Goal: Contribute content: Contribute content

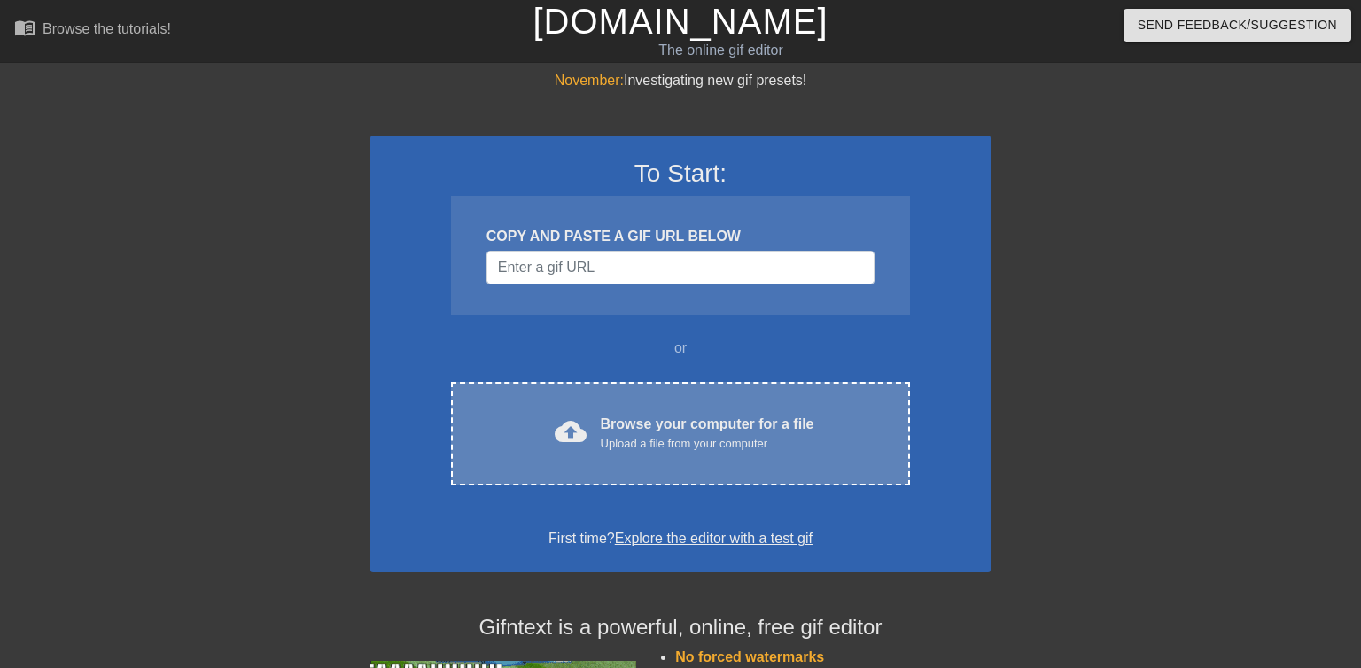
click at [547, 455] on div "cloud_upload Browse your computer for a file Upload a file from your computer C…" at bounding box center [680, 434] width 459 height 104
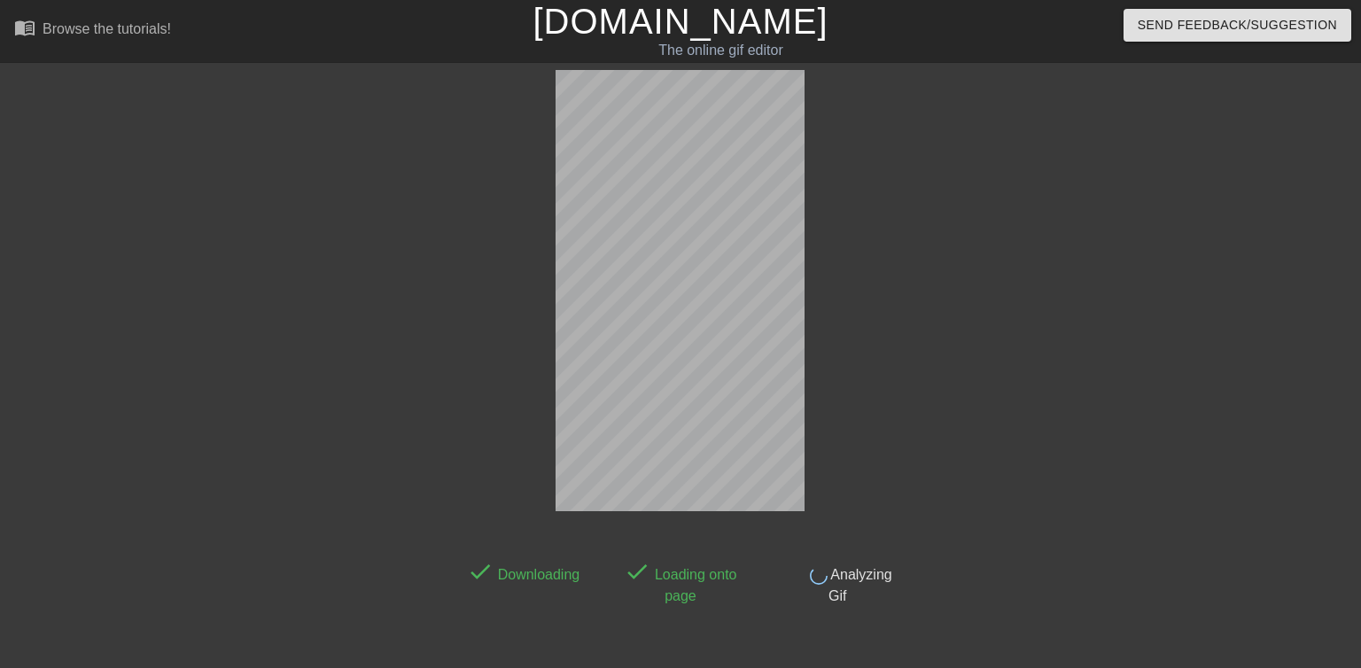
scroll to position [43, 0]
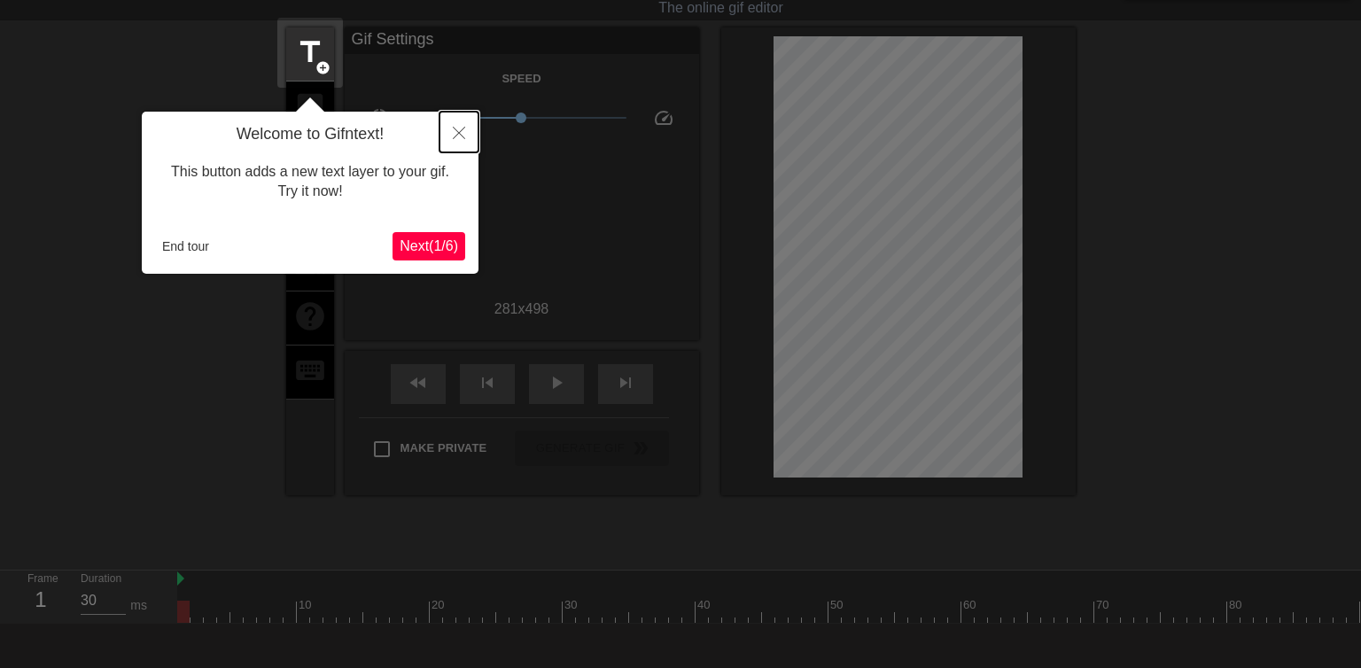
click at [467, 137] on button "Close" at bounding box center [459, 132] width 39 height 41
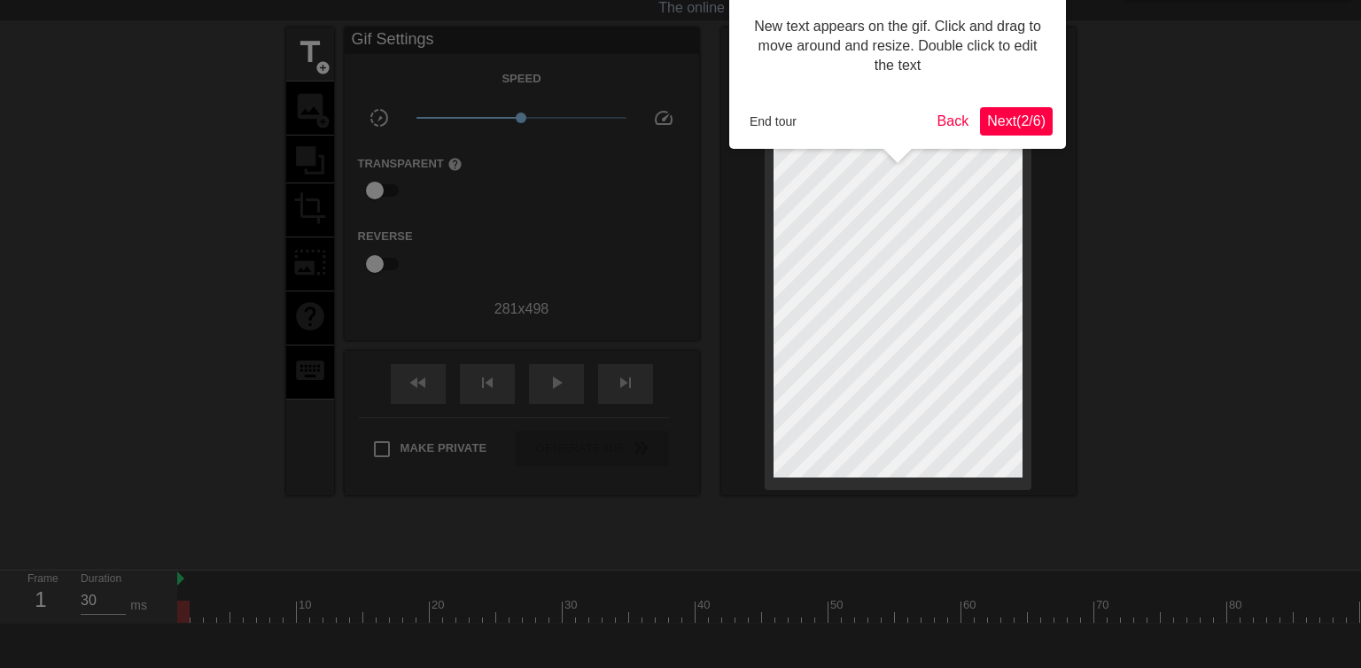
scroll to position [0, 0]
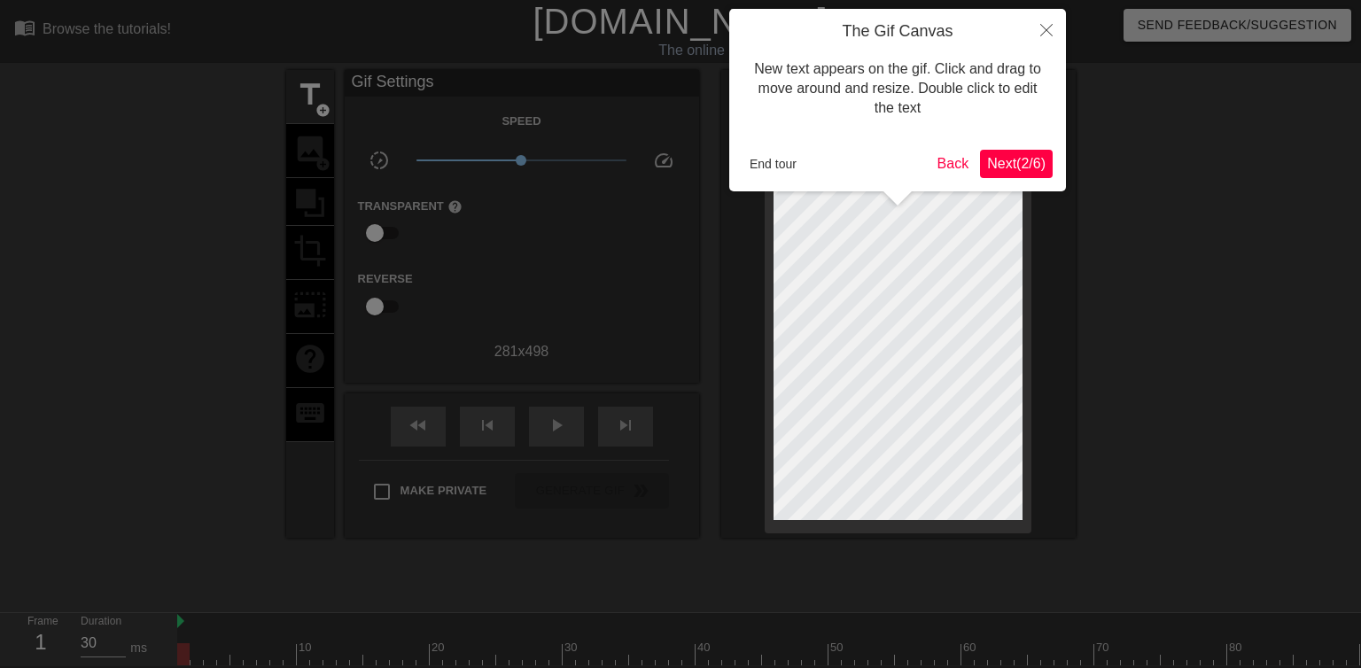
click at [1023, 171] on span "Next ( 2 / 6 )" at bounding box center [1016, 163] width 58 height 15
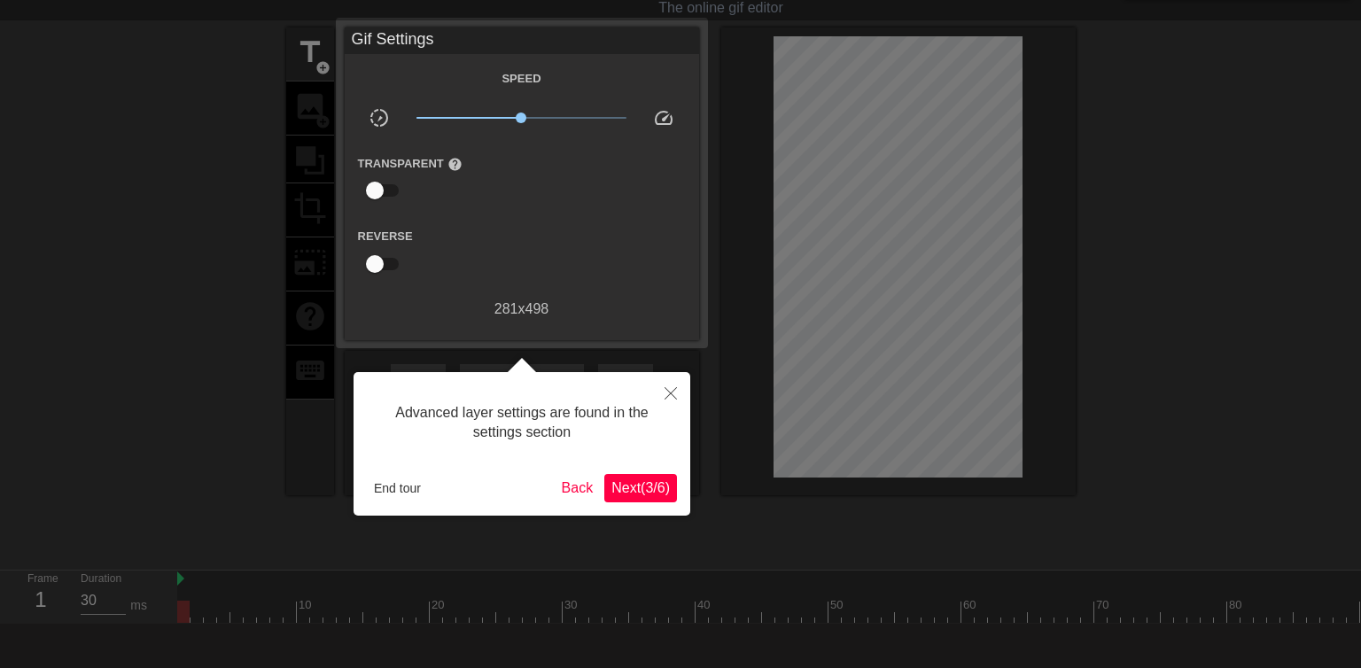
click at [652, 491] on span "Next ( 3 / 6 )" at bounding box center [640, 487] width 58 height 15
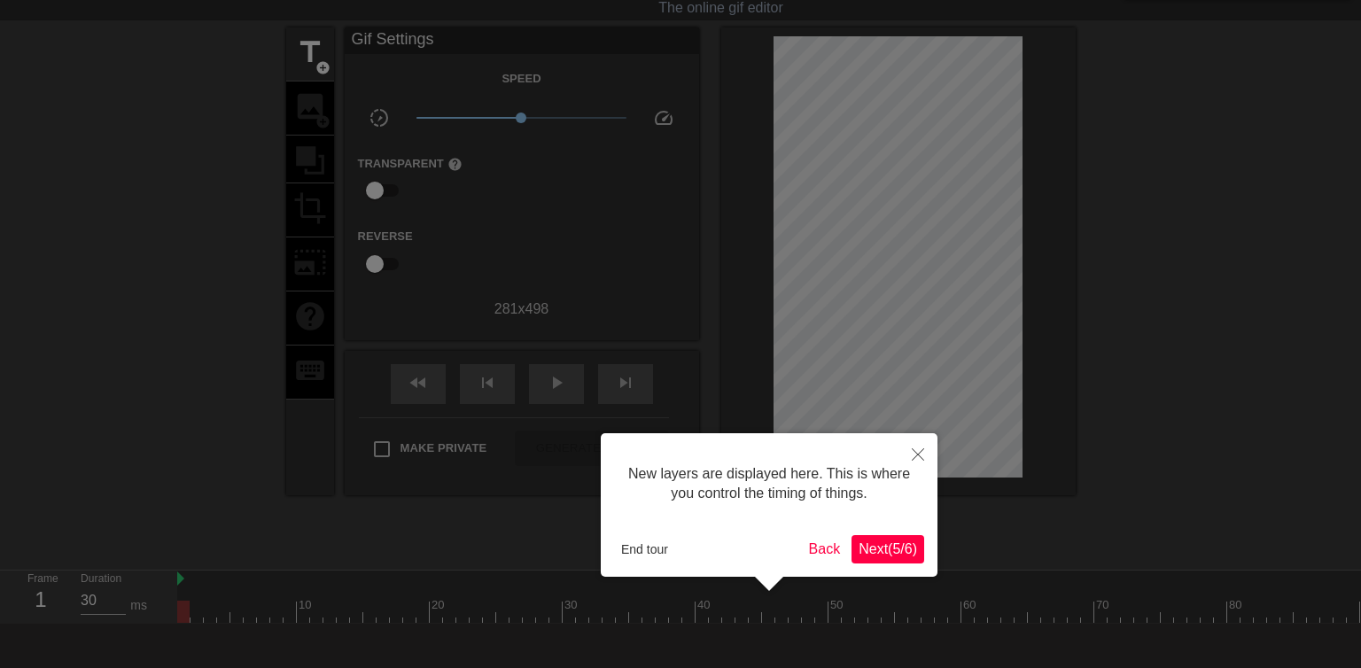
scroll to position [14, 0]
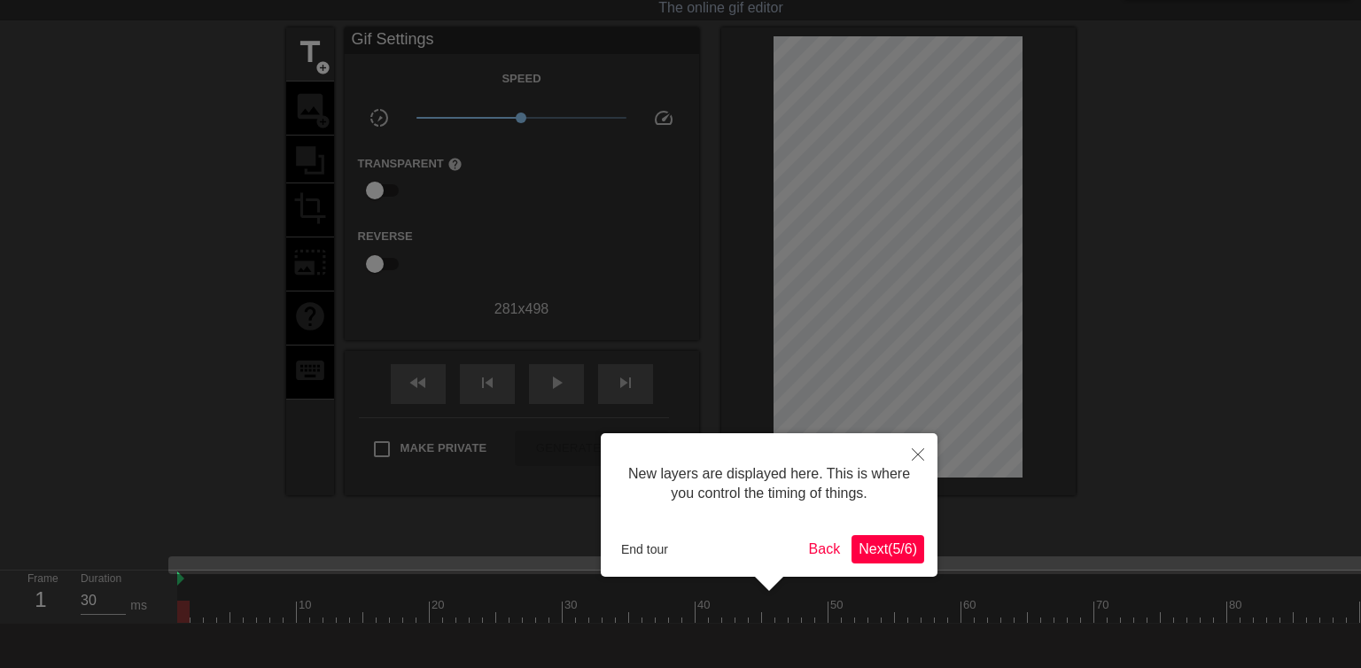
click at [861, 539] on button "Next ( 5 / 6 )" at bounding box center [888, 549] width 73 height 28
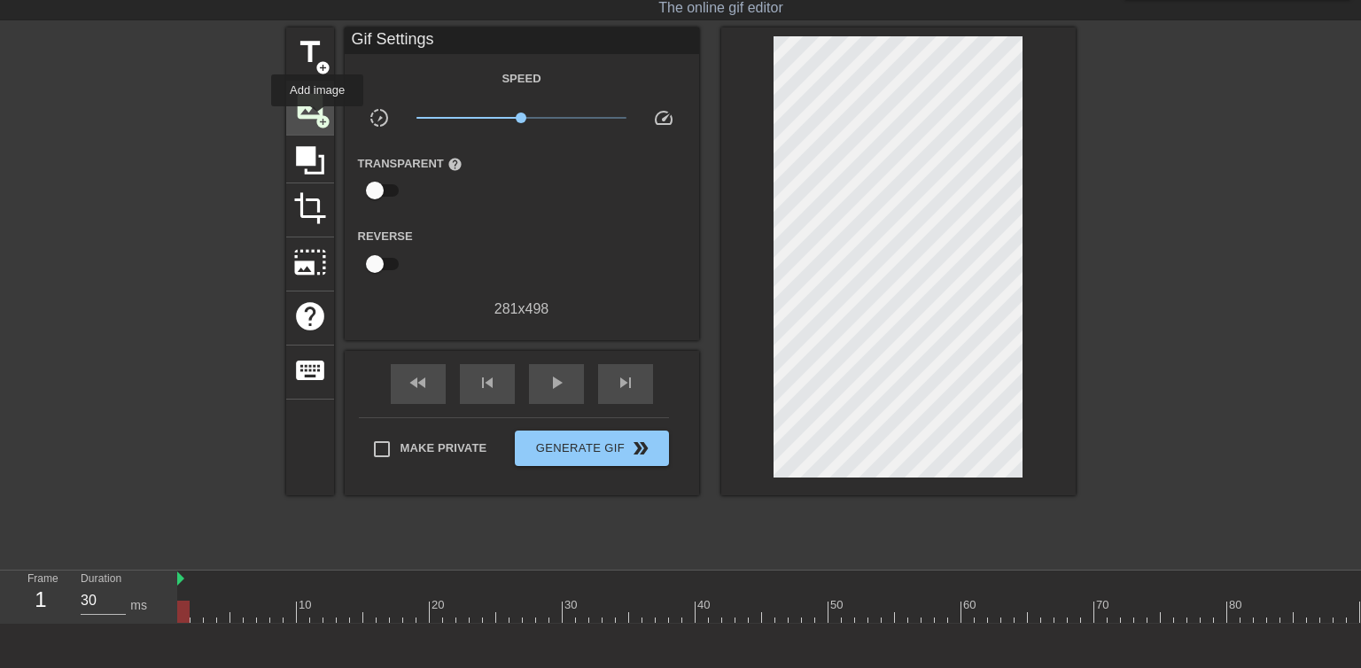
click at [317, 119] on span "add_circle" at bounding box center [322, 121] width 15 height 15
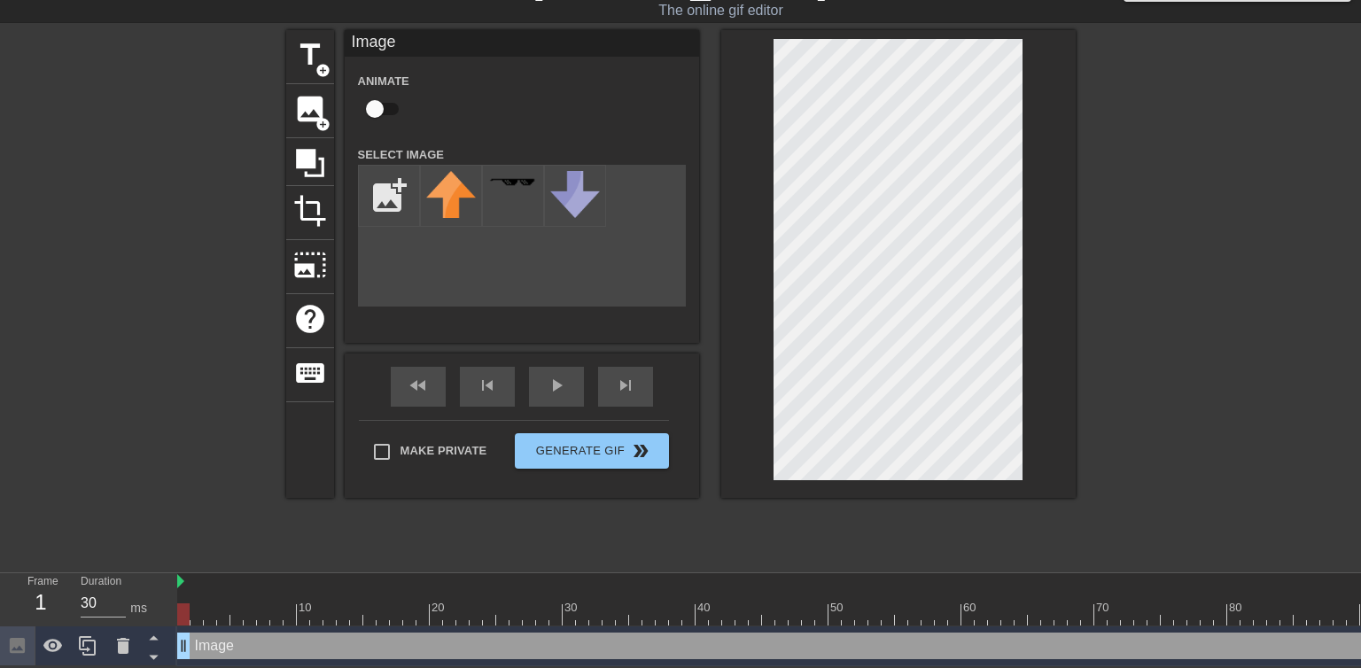
click at [686, 114] on div "title add_circle image add_circle crop photo_size_select_large help keyboard Im…" at bounding box center [681, 264] width 790 height 468
click at [369, 207] on input "file" at bounding box center [389, 196] width 60 height 60
type input "C:\fakepath\hat.png"
click at [466, 204] on div at bounding box center [451, 196] width 62 height 62
click at [466, 194] on img at bounding box center [451, 193] width 50 height 45
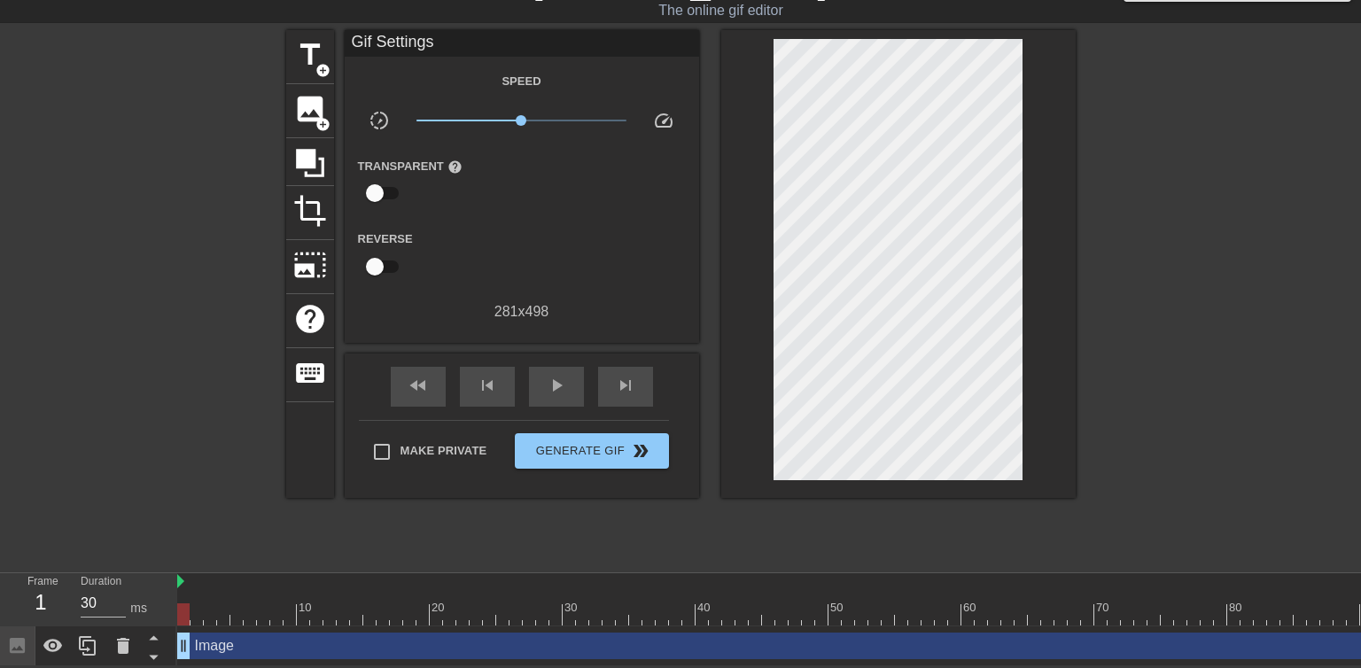
click at [797, 151] on div at bounding box center [898, 264] width 354 height 468
click at [319, 66] on span "add_circle" at bounding box center [322, 70] width 15 height 15
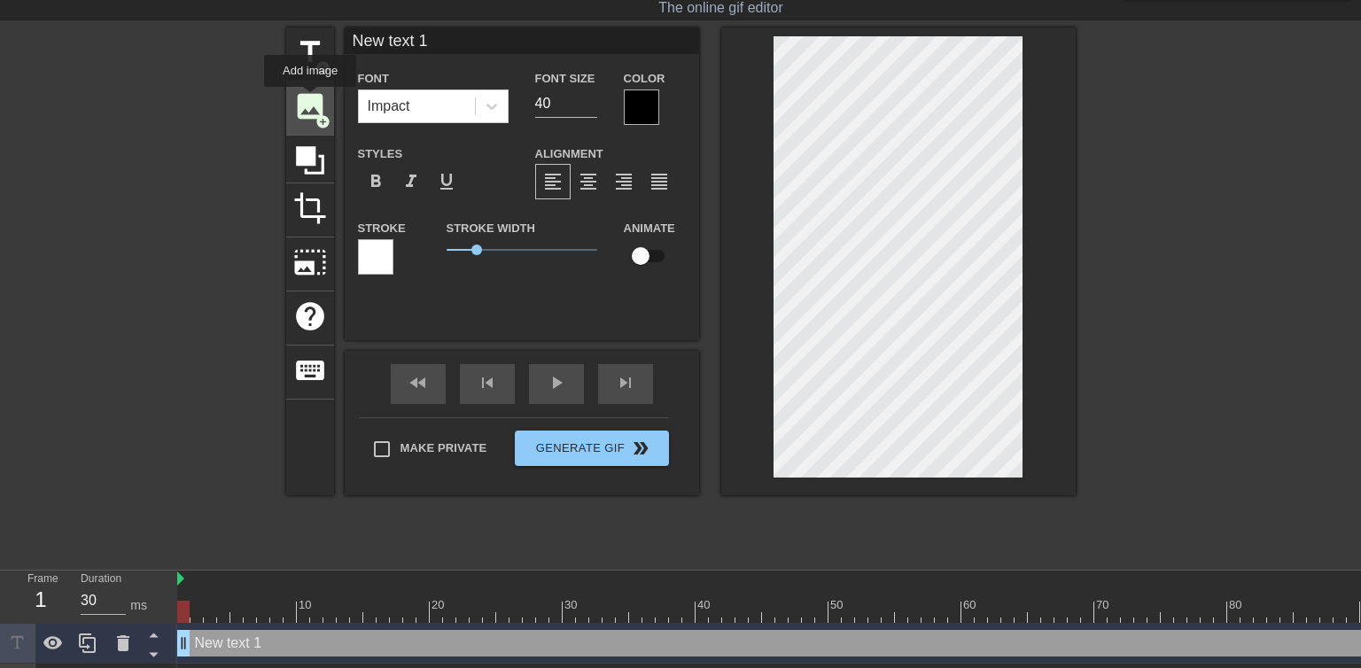
click at [310, 99] on span "image" at bounding box center [310, 106] width 34 height 34
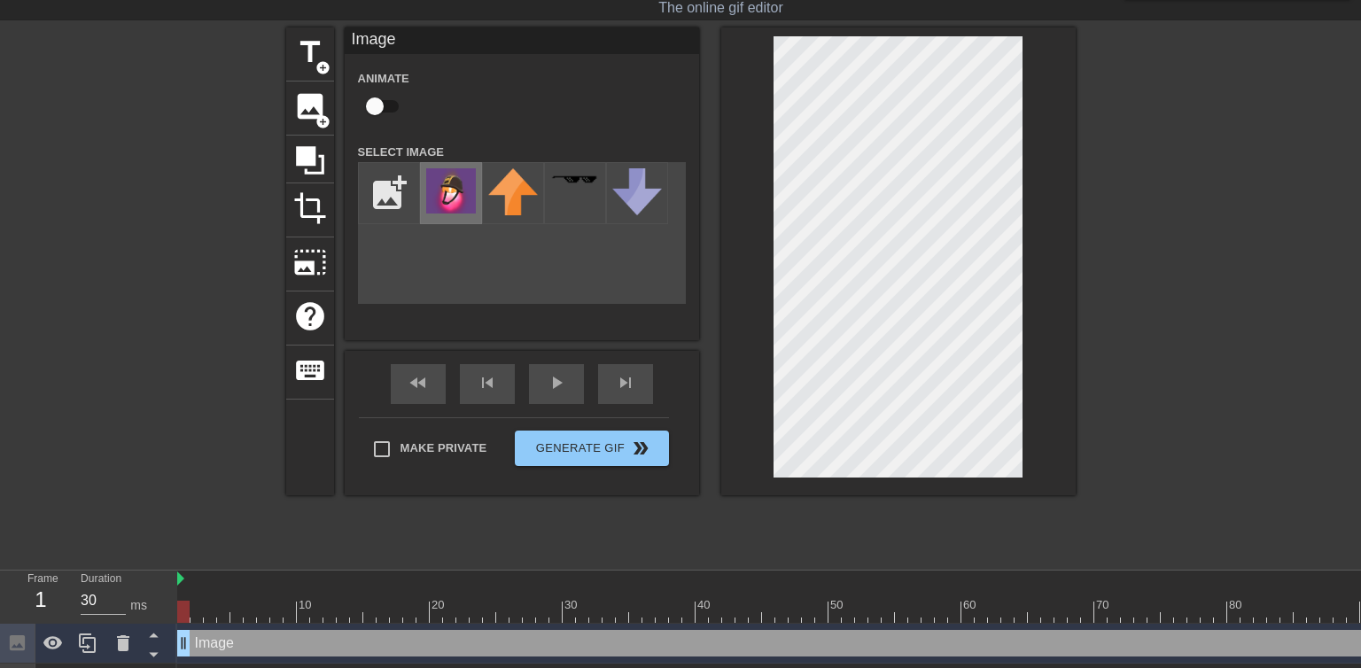
click at [456, 179] on img at bounding box center [451, 190] width 50 height 45
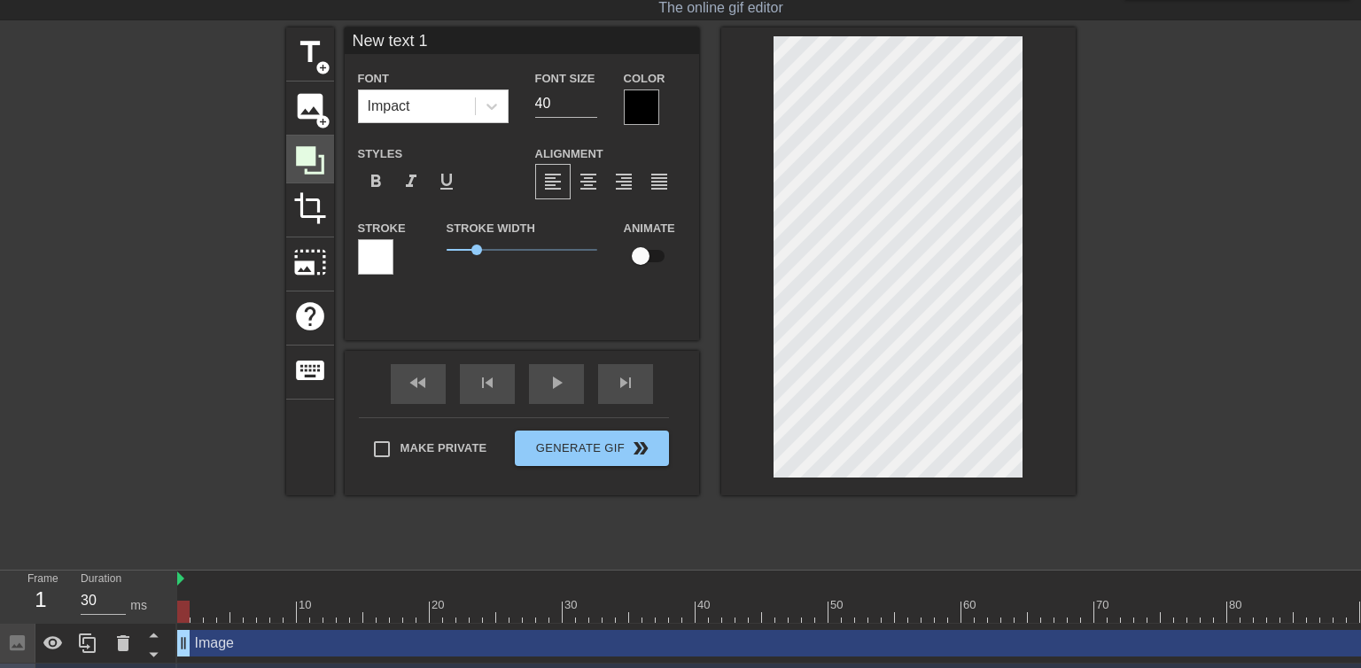
click at [324, 151] on div "title add_circle image add_circle crop photo_size_select_large help keyboard Ne…" at bounding box center [681, 261] width 790 height 468
click at [303, 69] on div "title add_circle" at bounding box center [310, 54] width 48 height 54
type input "New text 3"
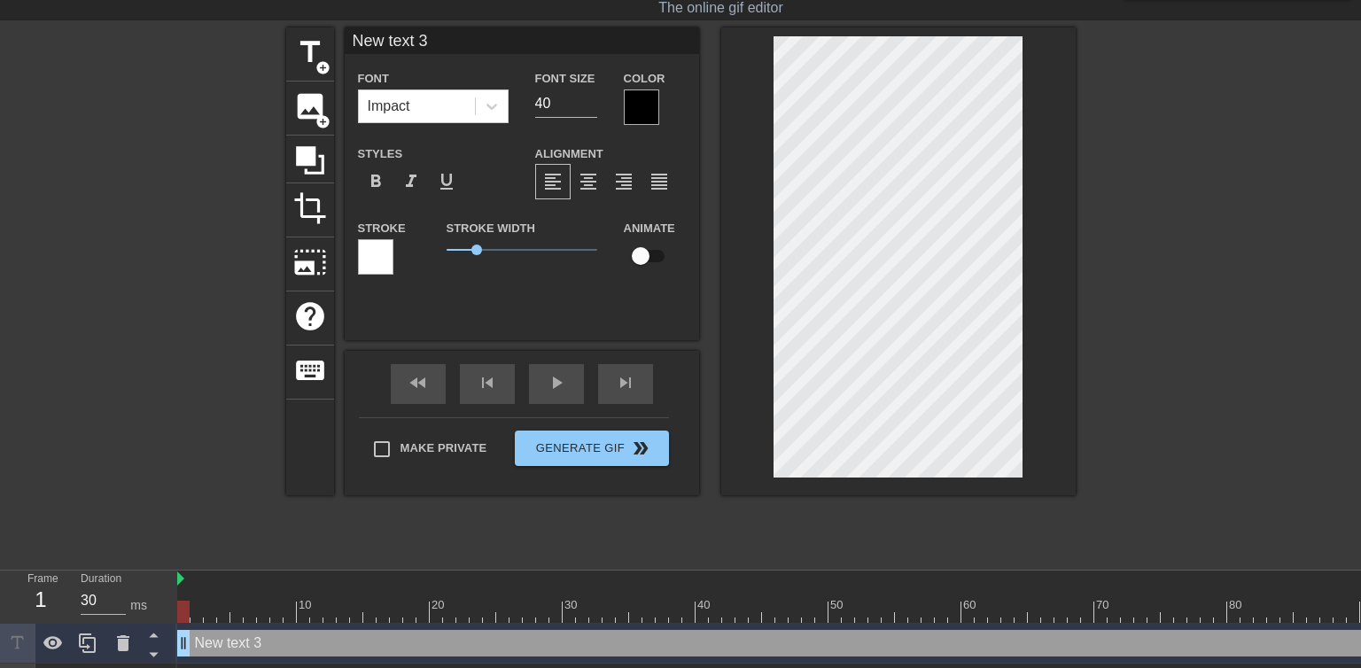
click at [370, 246] on div at bounding box center [375, 256] width 35 height 35
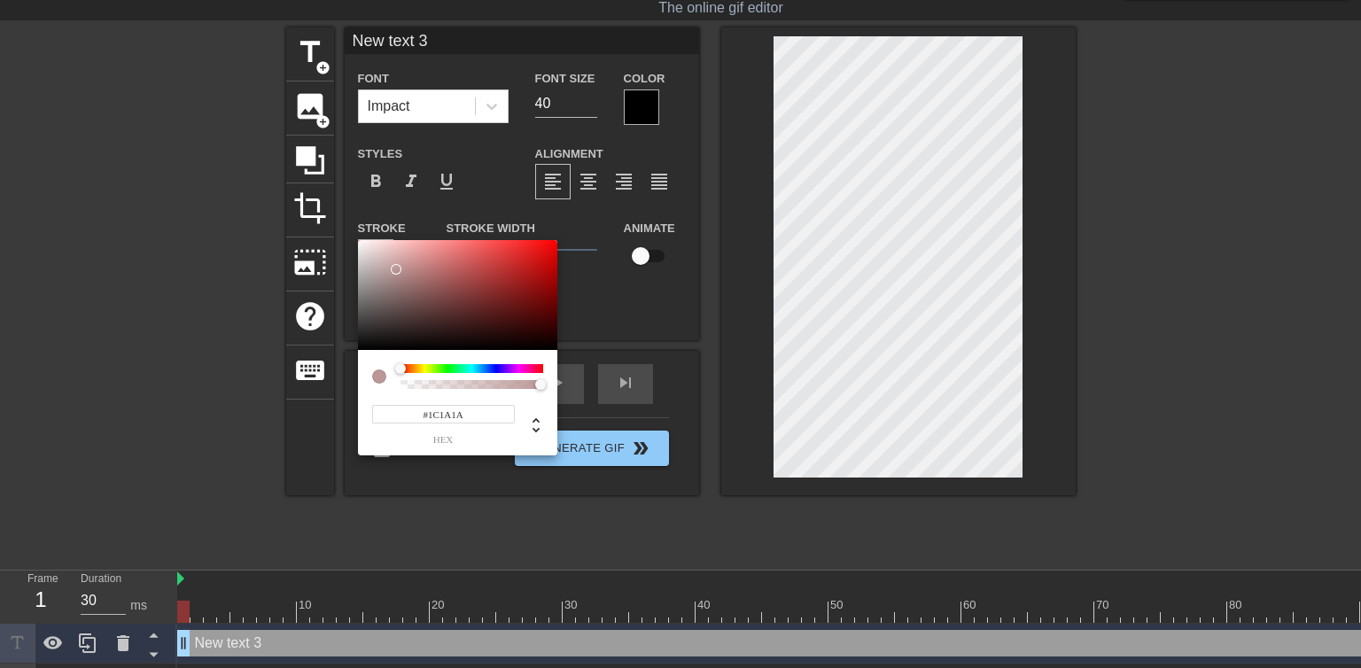
type input "#000000"
drag, startPoint x: 430, startPoint y: 276, endPoint x: 290, endPoint y: 365, distance: 165.7
click at [358, 350] on div at bounding box center [457, 295] width 199 height 110
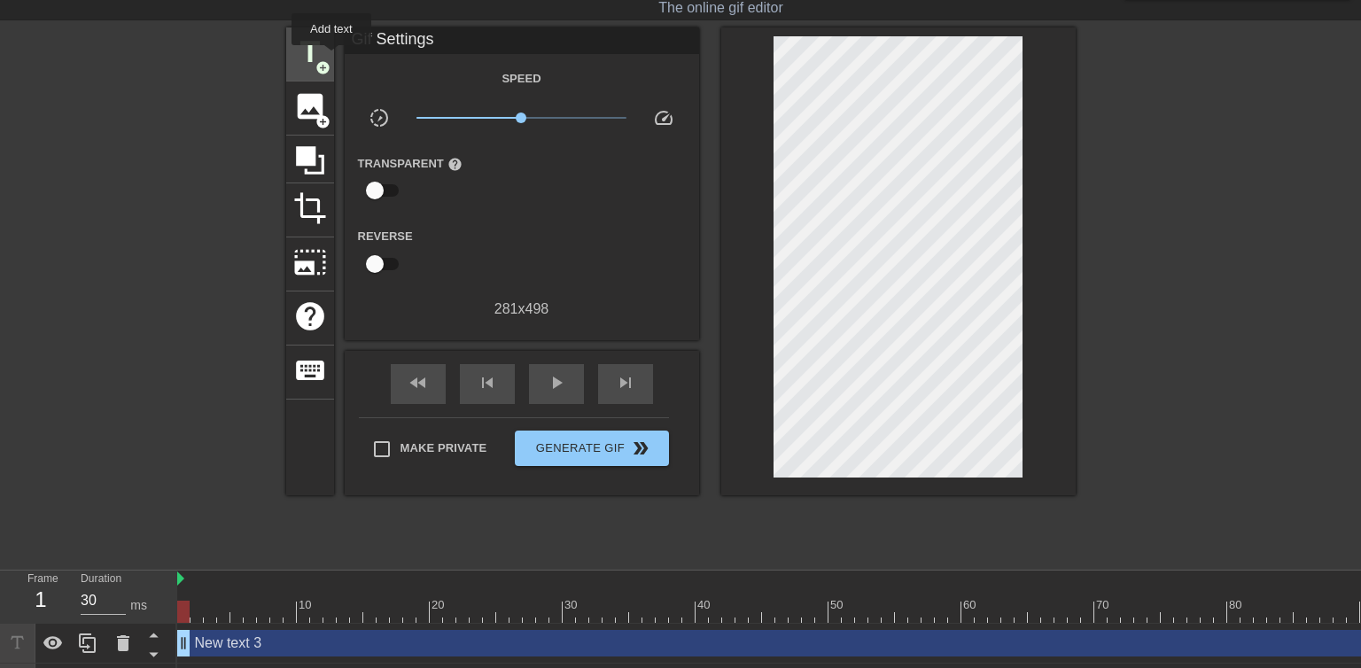
click at [326, 56] on span "title" at bounding box center [310, 52] width 34 height 34
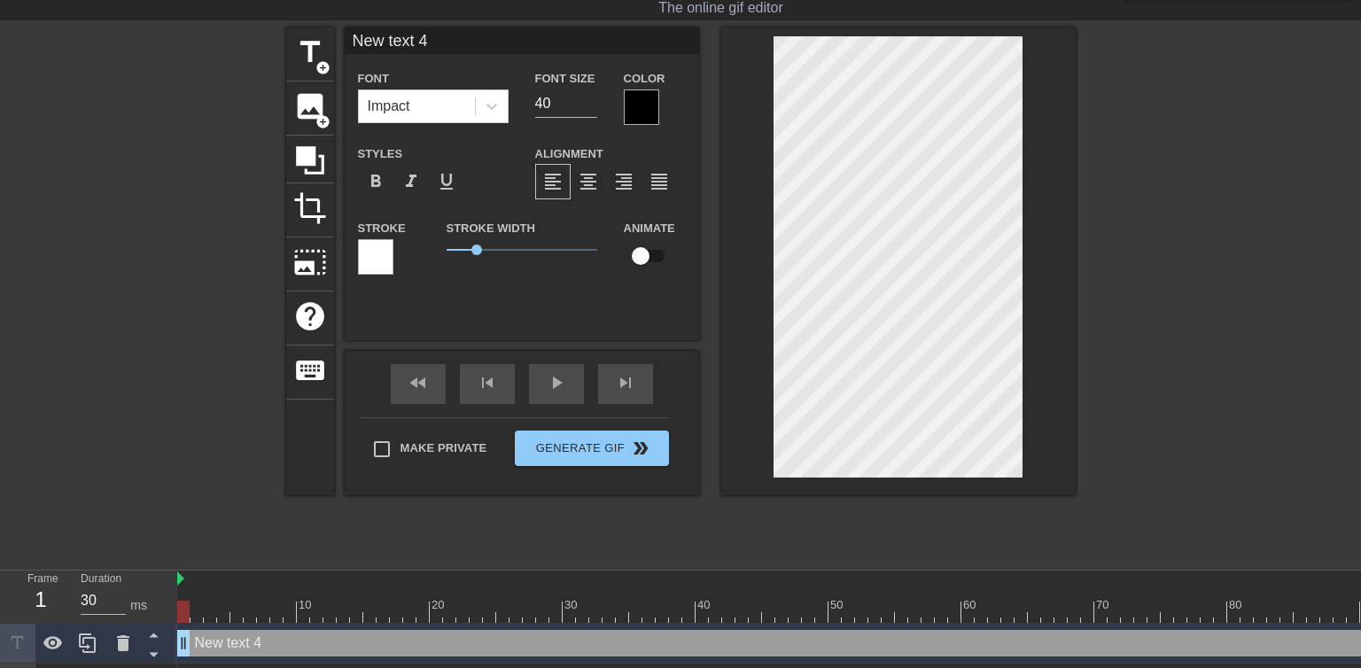
scroll to position [0, 2]
type input "N"
type textarea "N"
type input "NO"
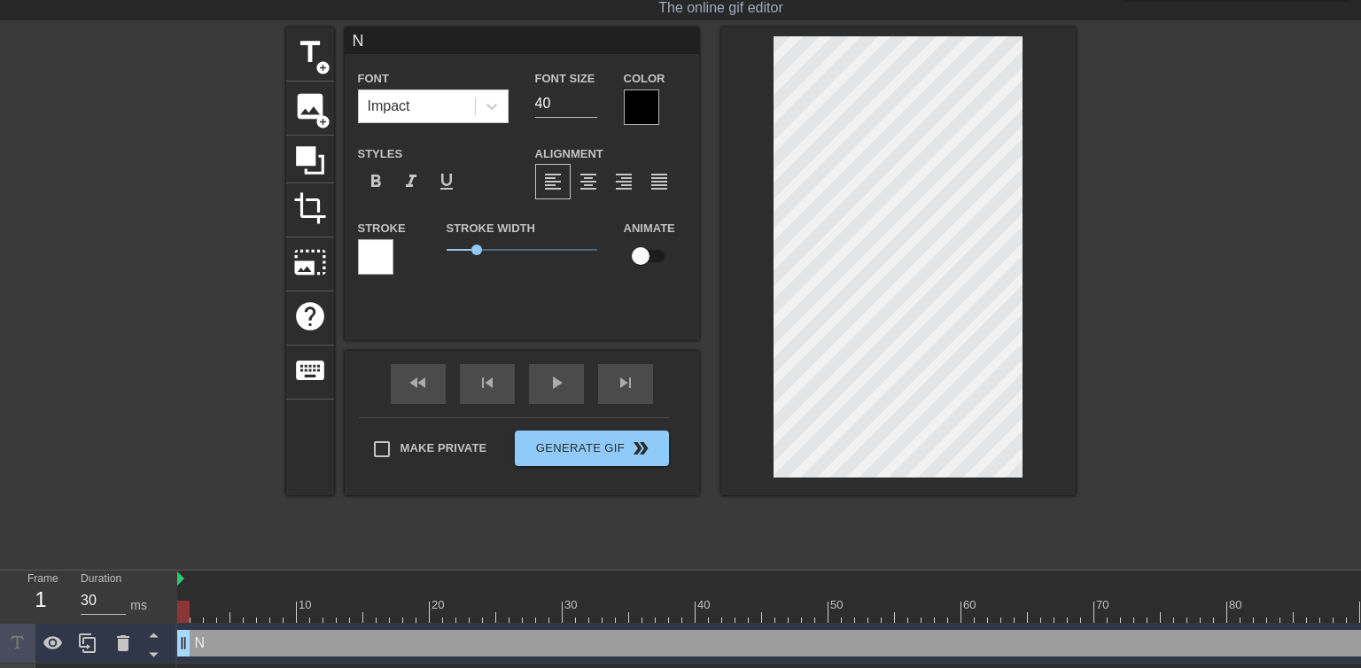
type textarea "NO"
type input "NOT"
type textarea "NOT"
type input "NOTH"
type textarea "NOTH"
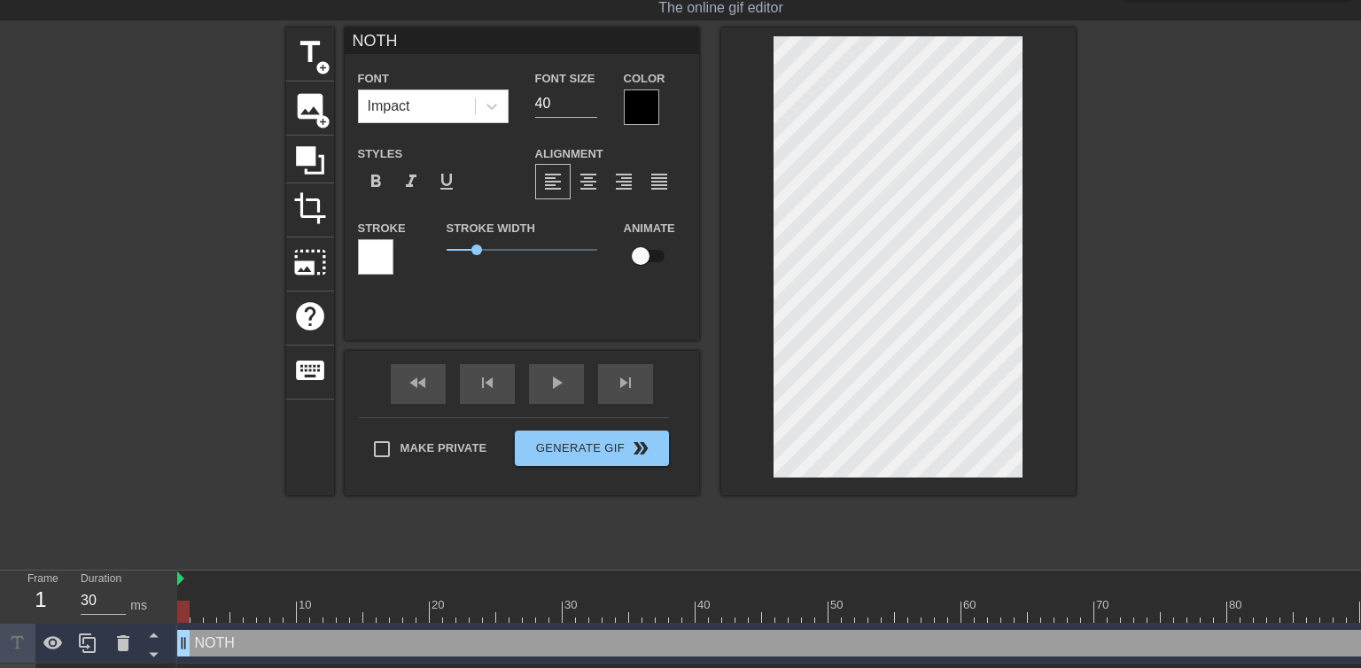
type input "NOTHI"
type textarea "NOTHI"
type input "NOTHIN"
type textarea "NOTHIN"
type input "NOTHING"
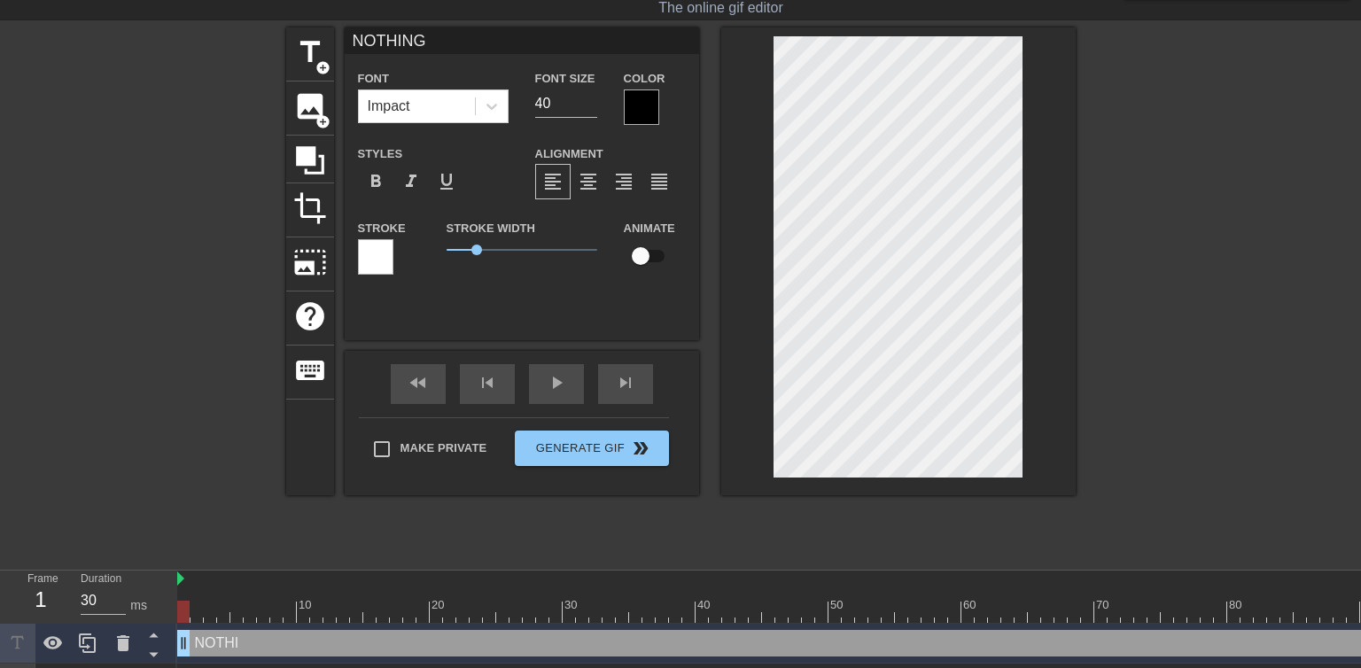
scroll to position [0, 2]
type textarea "NOTHING"
click at [374, 248] on div at bounding box center [375, 256] width 35 height 35
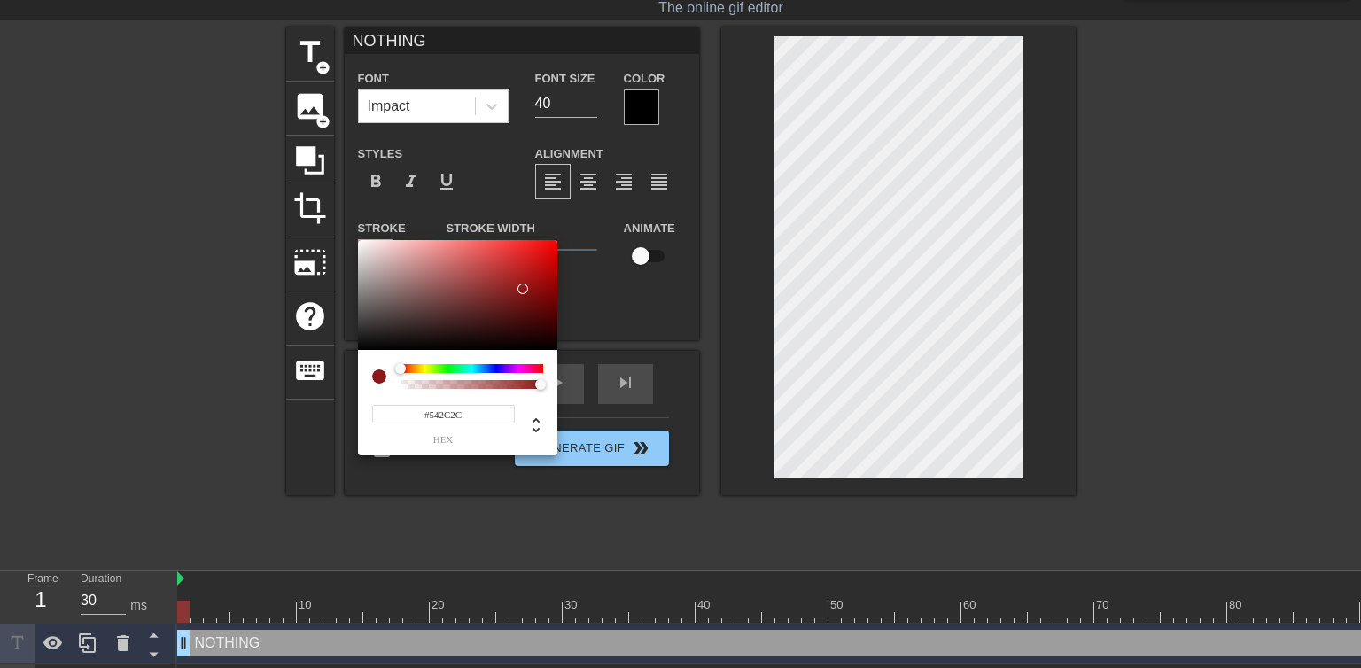
type input "#000000"
drag, startPoint x: 440, startPoint y: 327, endPoint x: 264, endPoint y: 395, distance: 189.1
click at [358, 350] on div at bounding box center [457, 295] width 199 height 110
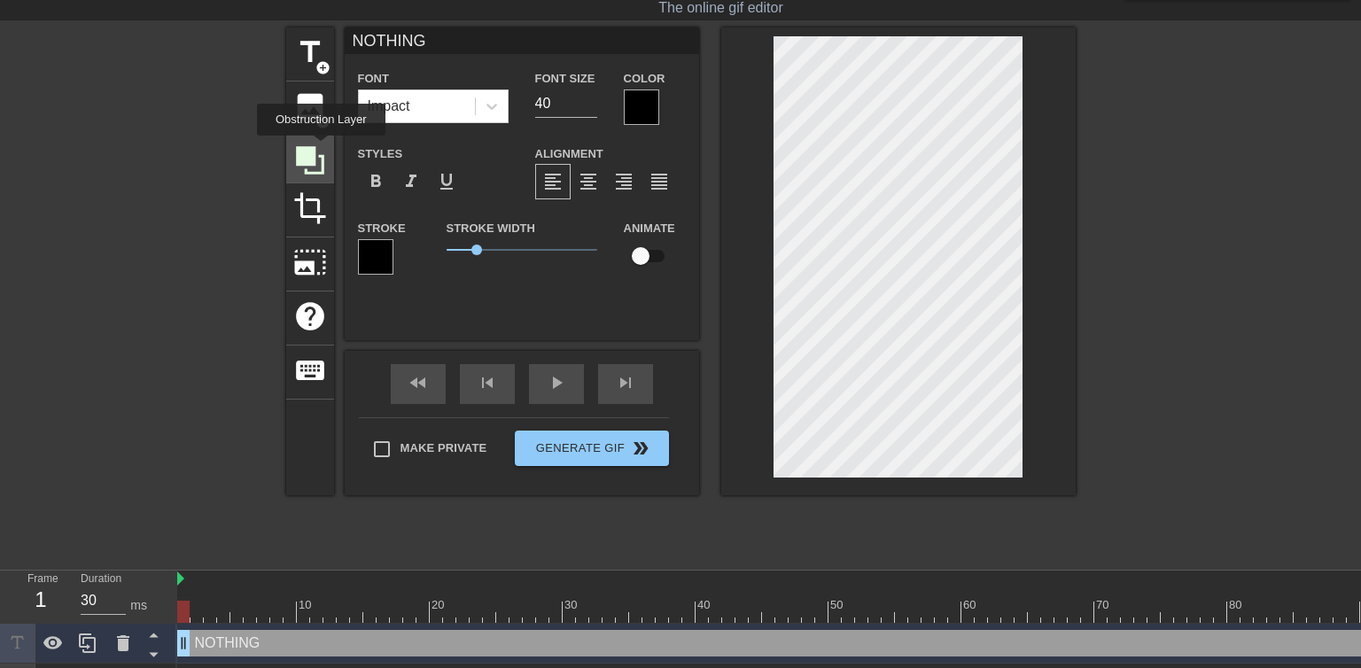
click at [321, 148] on icon at bounding box center [310, 161] width 34 height 34
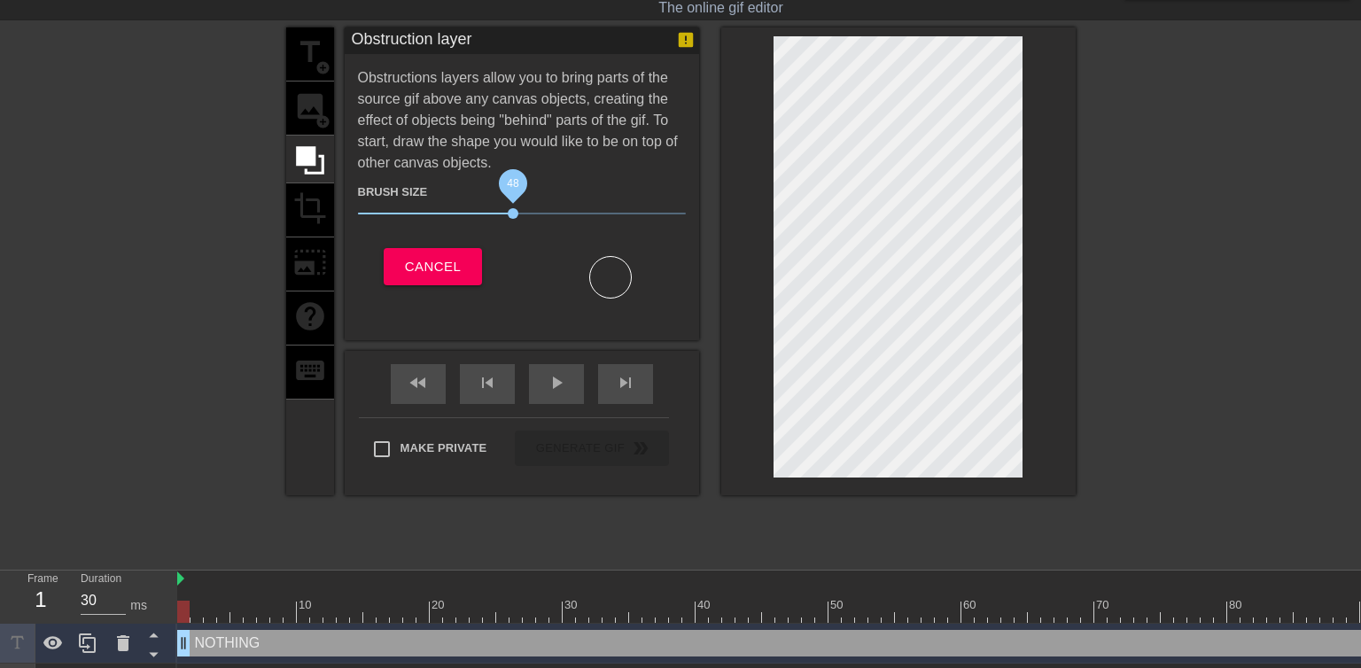
drag, startPoint x: 471, startPoint y: 214, endPoint x: 514, endPoint y: 215, distance: 42.5
click at [514, 215] on span "48" at bounding box center [522, 213] width 328 height 21
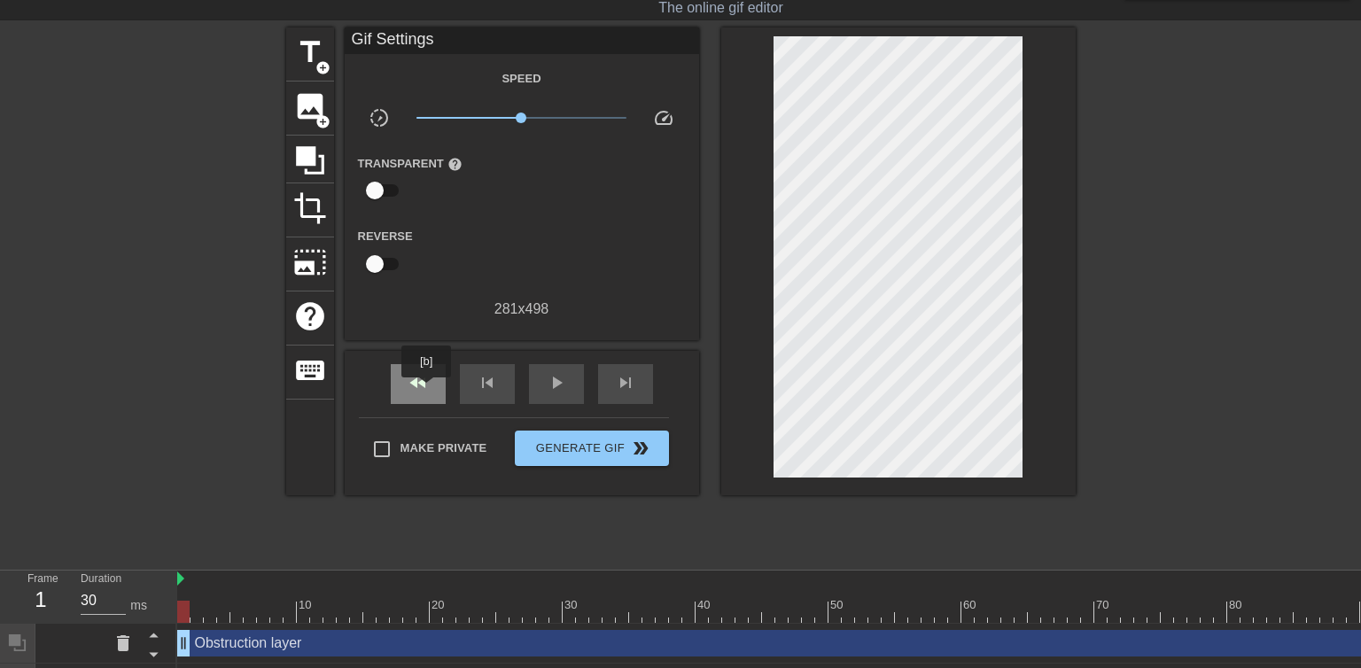
click at [427, 390] on span "fast_rewind" at bounding box center [418, 382] width 21 height 21
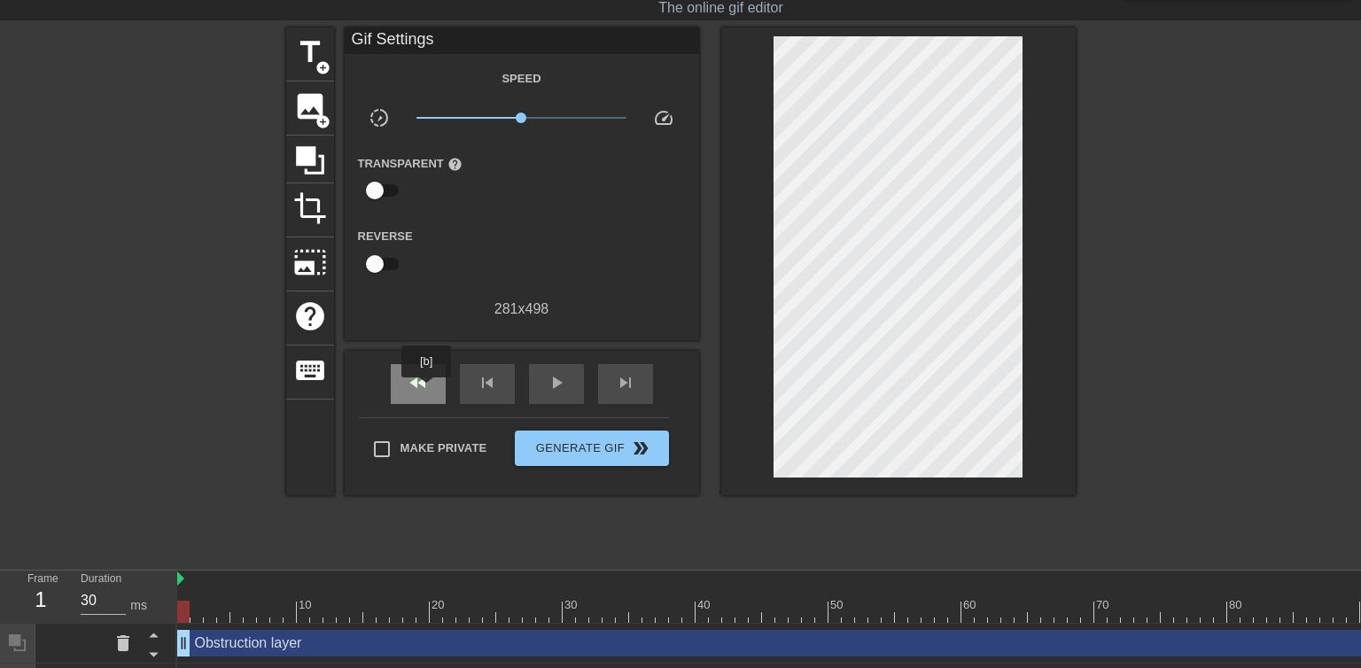
click at [427, 390] on span "fast_rewind" at bounding box center [418, 382] width 21 height 21
